Goal: Task Accomplishment & Management: Use online tool/utility

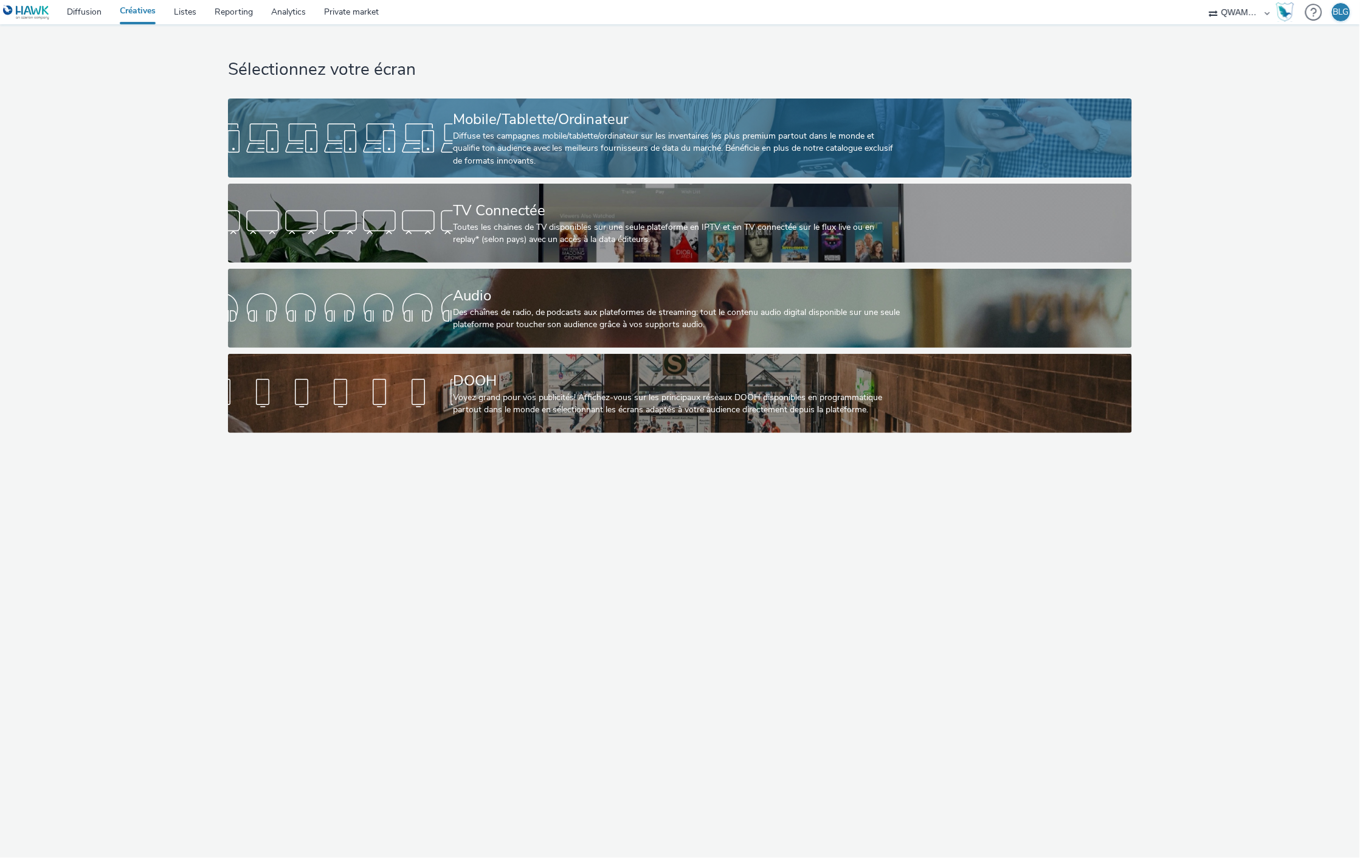
click at [541, 120] on div "Mobile/Tablette/Ordinateur" at bounding box center [677, 119] width 449 height 21
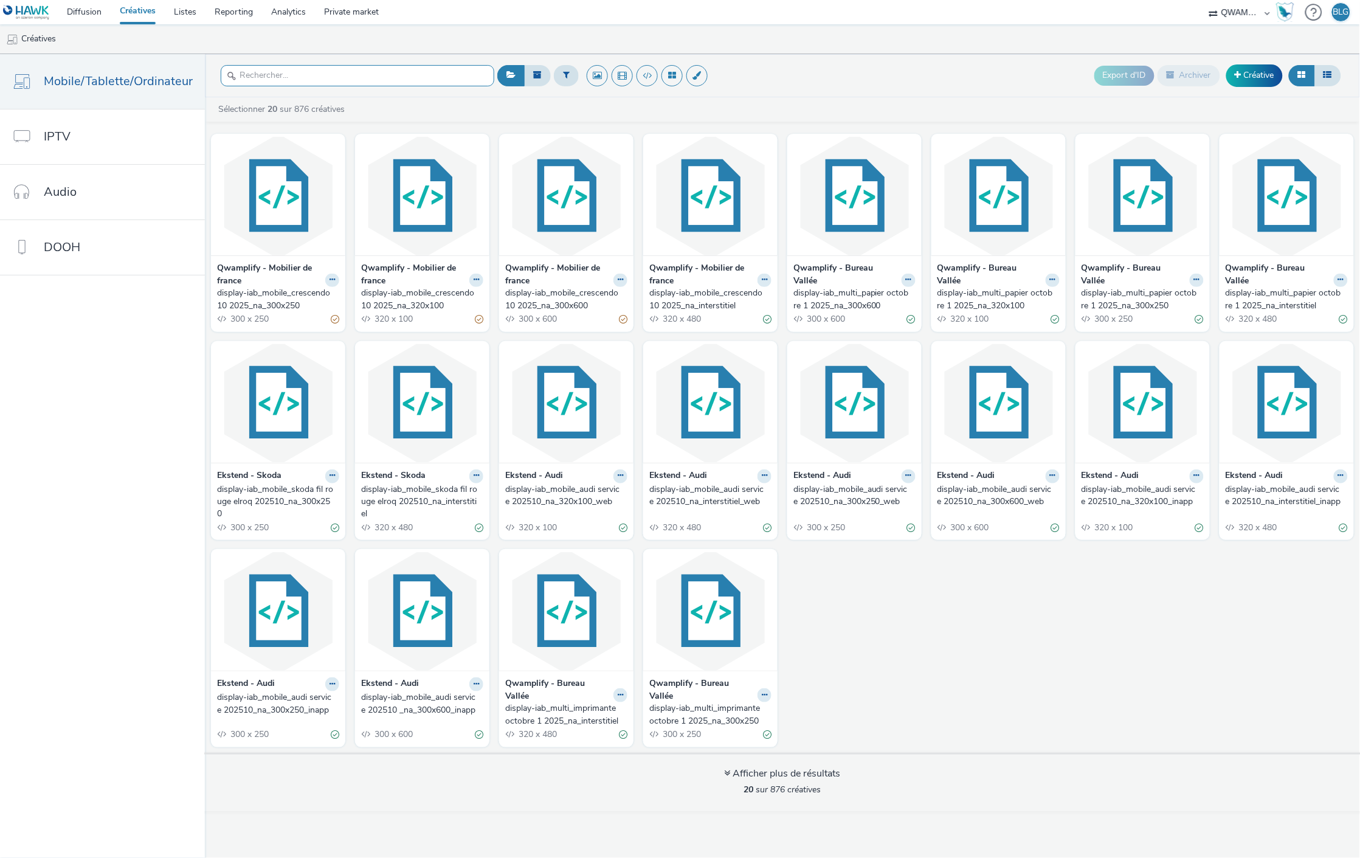
click at [365, 65] on input "text" at bounding box center [357, 75] width 273 height 21
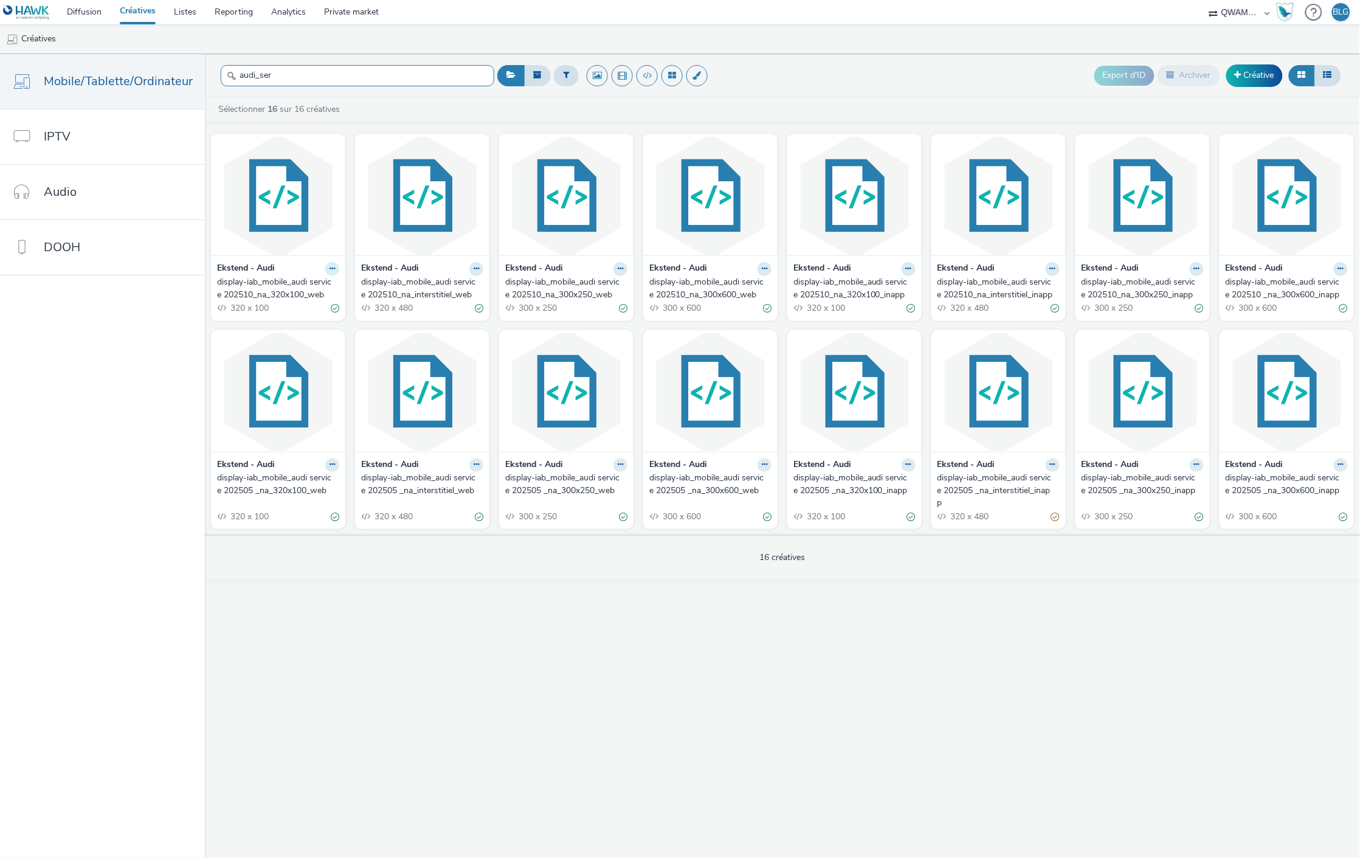
type input "audi_ser"
click at [332, 269] on button at bounding box center [332, 269] width 14 height 14
click at [317, 283] on link "Modifier" at bounding box center [293, 290] width 91 height 24
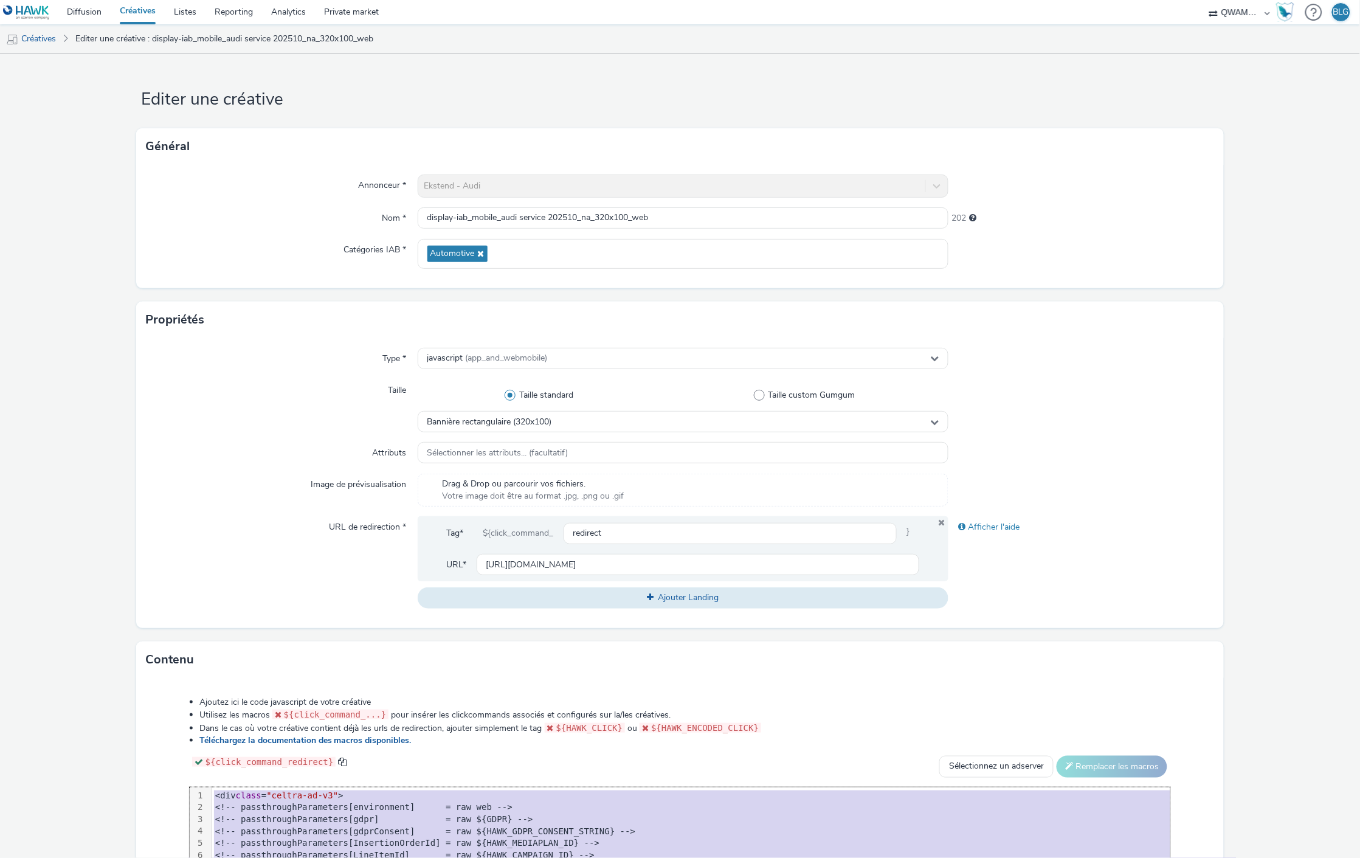
copy div "<div class = "celtra-ad-v3" > <!-- passthroughParameters[environment] = raw web…"
